Goal: Information Seeking & Learning: Learn about a topic

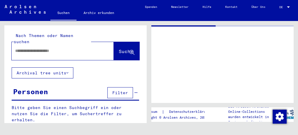
type input "******"
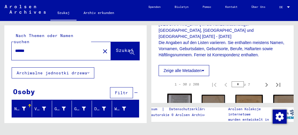
click at [180, 93] on img at bounding box center [179, 102] width 24 height 18
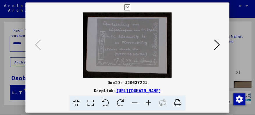
scroll to position [155, 0]
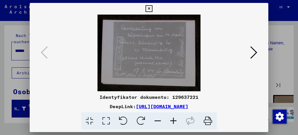
click at [255, 52] on icon at bounding box center [253, 52] width 7 height 14
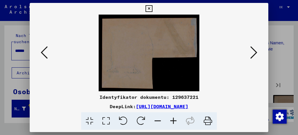
click at [255, 52] on icon at bounding box center [253, 52] width 7 height 14
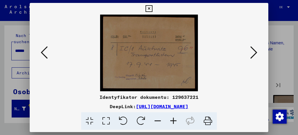
click at [255, 52] on icon at bounding box center [253, 52] width 7 height 14
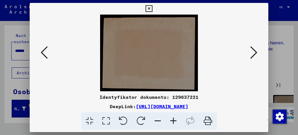
click at [255, 52] on icon at bounding box center [253, 52] width 7 height 14
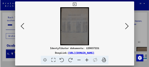
scroll to position [0, 0]
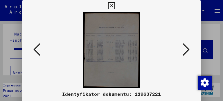
click at [189, 50] on icon at bounding box center [186, 49] width 7 height 14
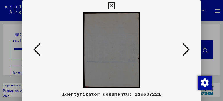
click at [189, 50] on icon at bounding box center [186, 49] width 7 height 14
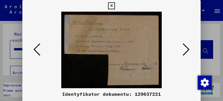
click at [189, 50] on icon at bounding box center [186, 49] width 7 height 14
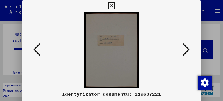
click at [189, 50] on icon at bounding box center [186, 49] width 7 height 14
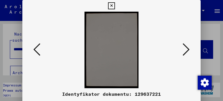
click at [189, 50] on icon at bounding box center [186, 49] width 7 height 14
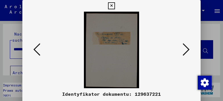
click at [189, 50] on icon at bounding box center [186, 49] width 7 height 14
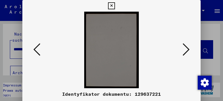
click at [189, 50] on icon at bounding box center [186, 49] width 7 height 14
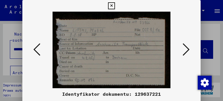
click at [189, 50] on icon at bounding box center [186, 49] width 7 height 14
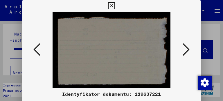
click at [189, 50] on icon at bounding box center [186, 49] width 7 height 14
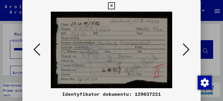
click at [189, 50] on icon at bounding box center [186, 49] width 7 height 14
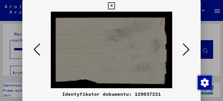
click at [189, 50] on icon at bounding box center [186, 49] width 7 height 14
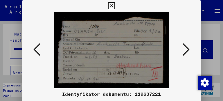
click at [189, 50] on icon at bounding box center [186, 49] width 7 height 14
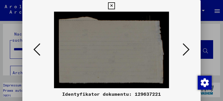
click at [189, 50] on icon at bounding box center [186, 49] width 7 height 14
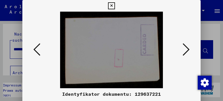
click at [189, 50] on icon at bounding box center [186, 49] width 7 height 14
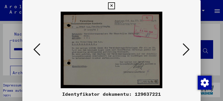
click at [189, 50] on icon at bounding box center [186, 49] width 7 height 14
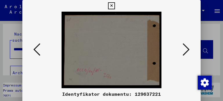
click at [189, 50] on icon at bounding box center [186, 49] width 7 height 14
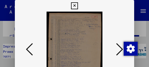
click at [121, 49] on icon at bounding box center [119, 49] width 7 height 14
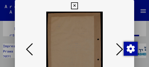
click at [121, 49] on icon at bounding box center [119, 49] width 7 height 14
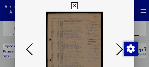
click at [121, 49] on icon at bounding box center [119, 49] width 7 height 14
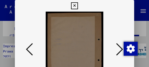
click at [121, 49] on icon at bounding box center [119, 49] width 7 height 14
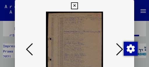
click at [121, 49] on icon at bounding box center [119, 49] width 7 height 14
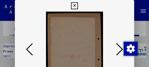
click at [121, 49] on icon at bounding box center [119, 49] width 7 height 14
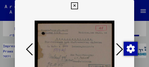
click at [121, 49] on icon at bounding box center [119, 49] width 7 height 14
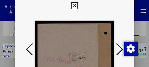
click at [121, 49] on icon at bounding box center [119, 49] width 7 height 14
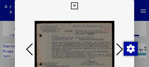
click at [121, 49] on icon at bounding box center [119, 49] width 7 height 14
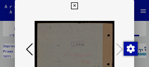
click at [74, 5] on icon at bounding box center [74, 5] width 7 height 7
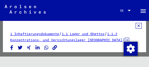
click at [135, 26] on icon at bounding box center [138, 26] width 6 height 6
